Goal: Task Accomplishment & Management: Manage account settings

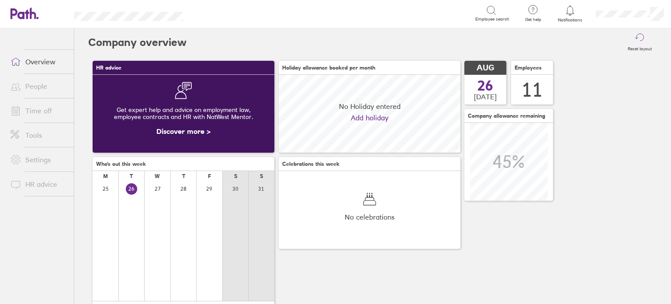
scroll to position [77, 182]
click at [46, 109] on link "Time off" at bounding box center [38, 110] width 70 height 17
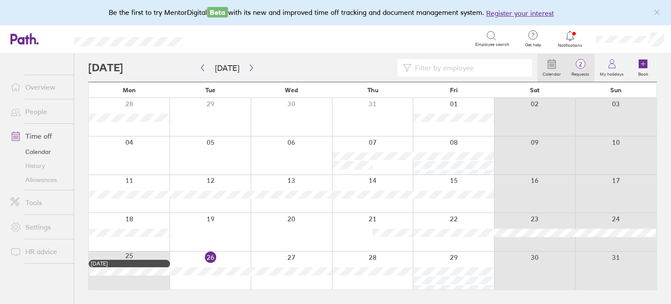
click at [579, 64] on span "2" at bounding box center [580, 64] width 28 height 7
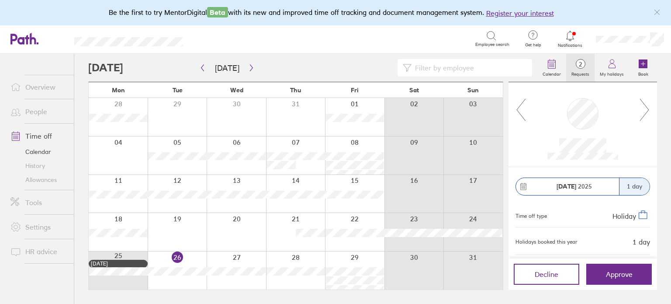
click at [649, 104] on icon at bounding box center [644, 110] width 11 height 24
click at [254, 62] on div at bounding box center [312, 67] width 449 height 17
click at [248, 66] on icon "button" at bounding box center [251, 67] width 7 height 7
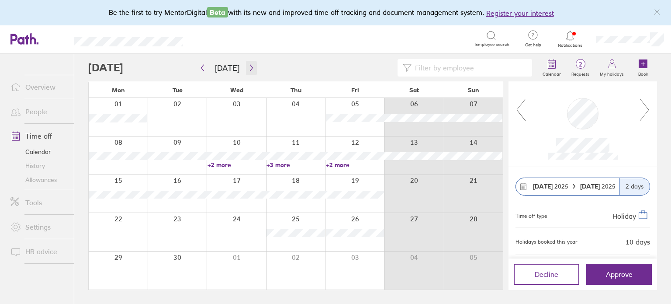
click at [248, 69] on icon "button" at bounding box center [251, 67] width 7 height 7
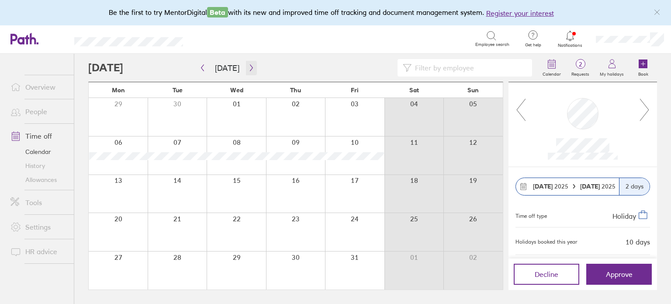
click at [248, 68] on icon "button" at bounding box center [251, 67] width 7 height 7
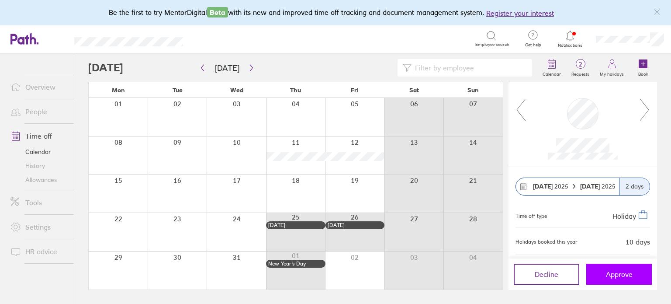
click at [617, 274] on span "Approve" at bounding box center [619, 274] width 27 height 8
click at [607, 278] on button "Approve" at bounding box center [619, 274] width 66 height 21
click at [646, 111] on icon at bounding box center [644, 110] width 11 height 24
click at [582, 68] on circle at bounding box center [580, 63] width 9 height 9
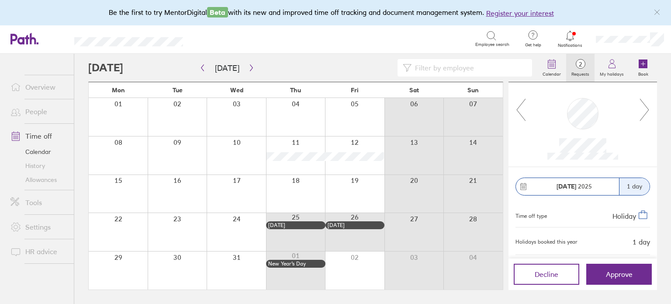
click at [50, 136] on link "Time off" at bounding box center [38, 135] width 70 height 17
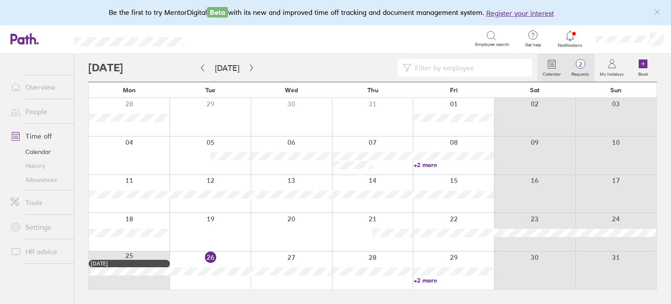
click at [572, 58] on link "2 Requests" at bounding box center [580, 68] width 28 height 28
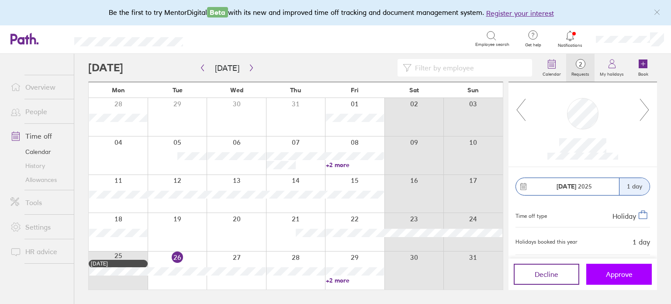
click at [605, 277] on button "Approve" at bounding box center [619, 274] width 66 height 21
click at [634, 272] on button "Approve" at bounding box center [619, 274] width 66 height 21
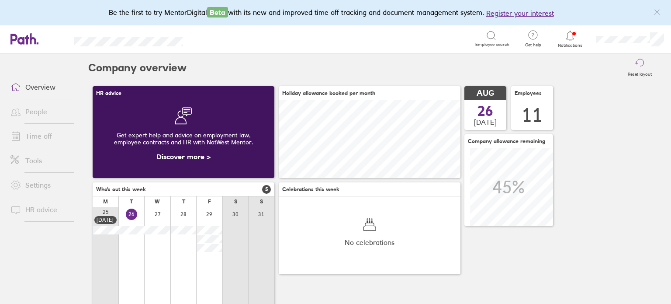
scroll to position [77, 182]
click at [565, 39] on icon at bounding box center [570, 36] width 10 height 10
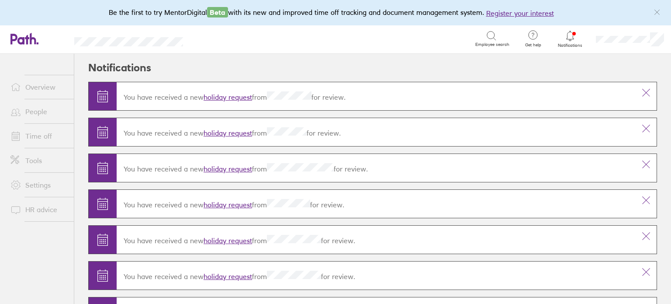
click at [42, 133] on link "Time off" at bounding box center [38, 135] width 70 height 17
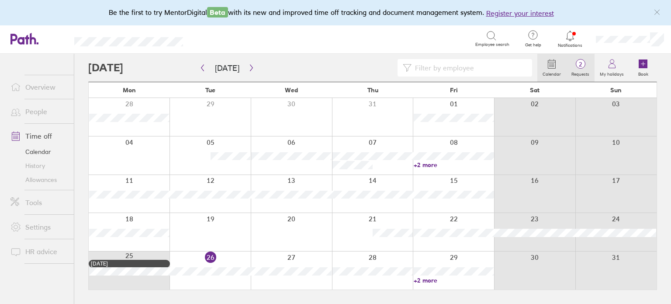
click at [579, 66] on span "2" at bounding box center [580, 64] width 28 height 7
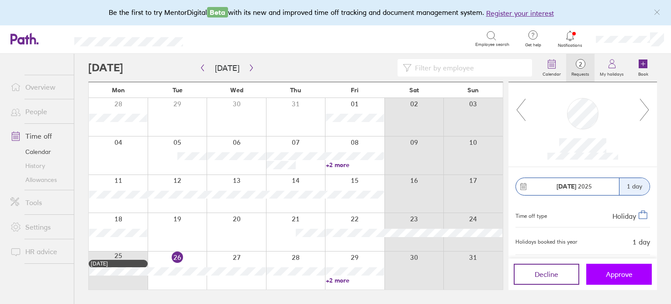
click at [619, 276] on span "Approve" at bounding box center [619, 274] width 27 height 8
click at [610, 267] on button "Approve" at bounding box center [619, 274] width 66 height 21
